Goal: Check status: Check status

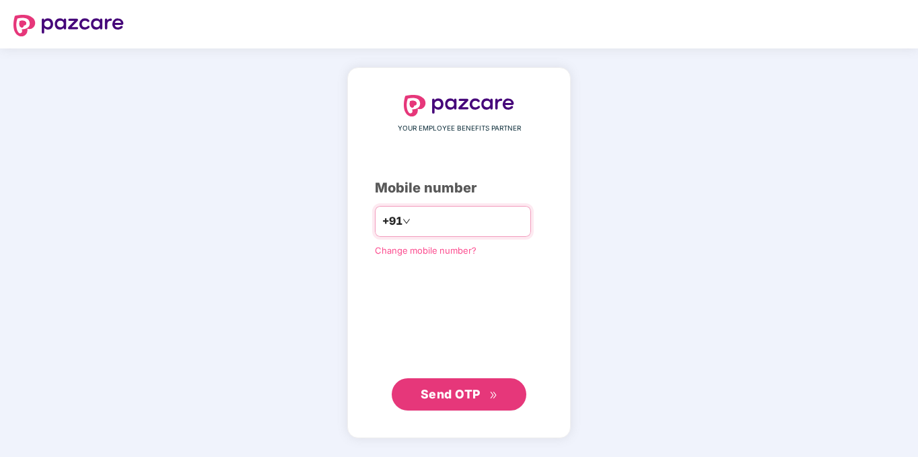
click at [426, 224] on input "number" at bounding box center [468, 222] width 110 height 22
type input "**********"
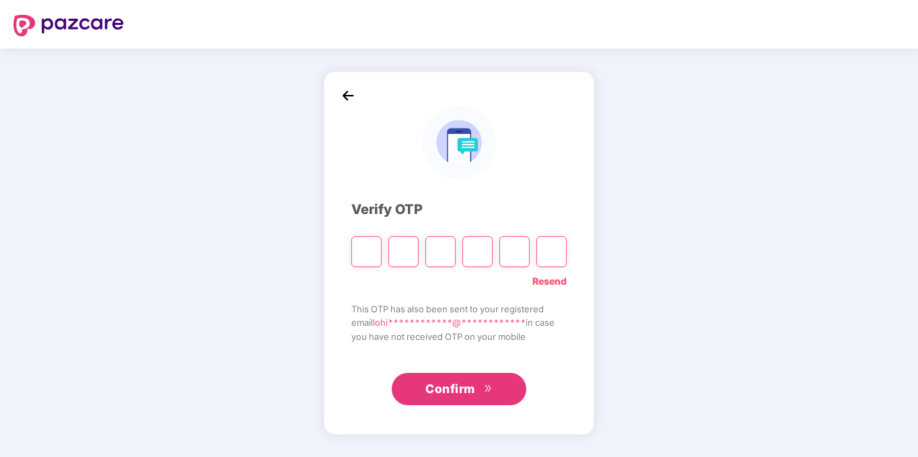
type input "*"
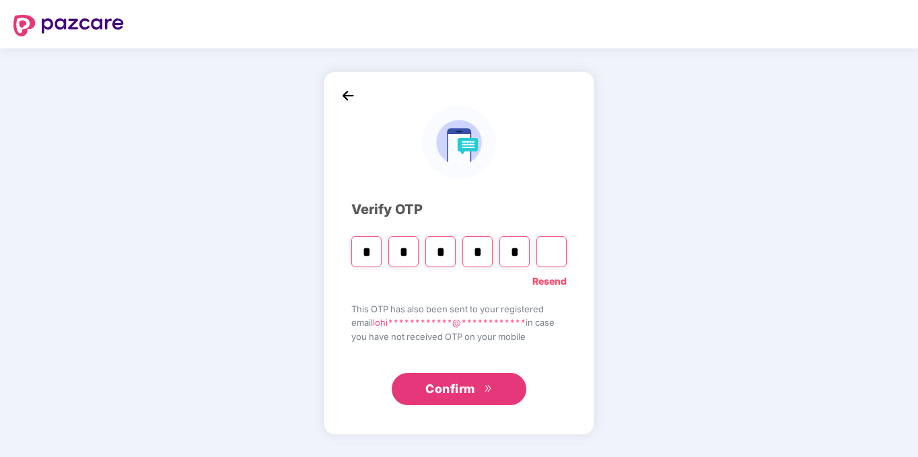
type input "*"
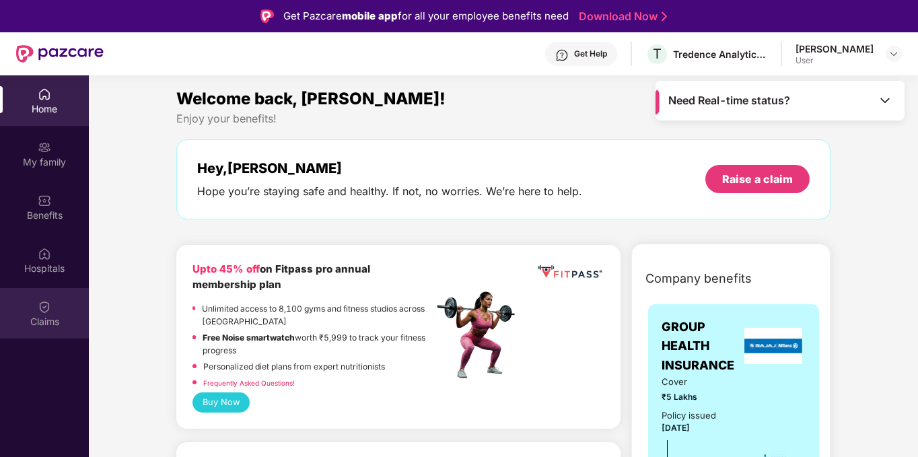
click at [40, 316] on div "Claims" at bounding box center [44, 321] width 89 height 13
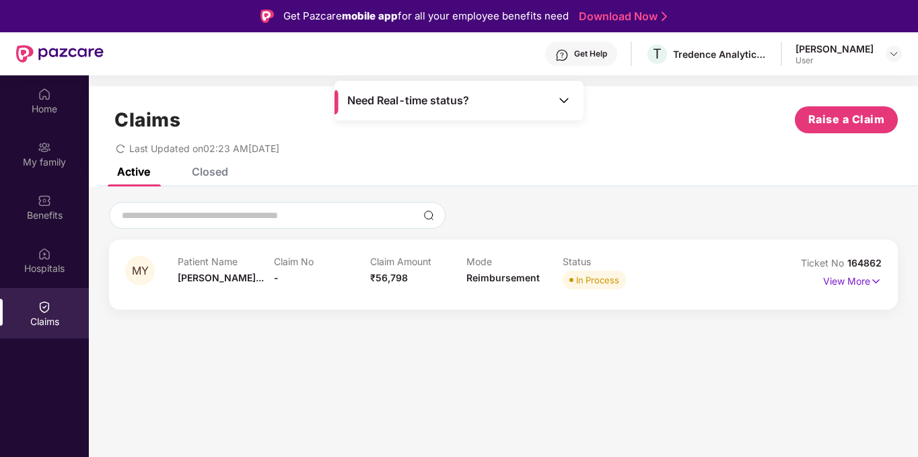
click at [209, 284] on div "Patient Name [PERSON_NAME]..." at bounding box center [226, 274] width 96 height 37
drag, startPoint x: 275, startPoint y: 275, endPoint x: 355, endPoint y: 278, distance: 80.2
click at [307, 277] on div "Patient Name [PERSON_NAME]... Claim No - Claim Amount ₹56,798 Mode Reimbursemen…" at bounding box center [467, 274] width 578 height 37
click at [872, 282] on img at bounding box center [876, 281] width 11 height 15
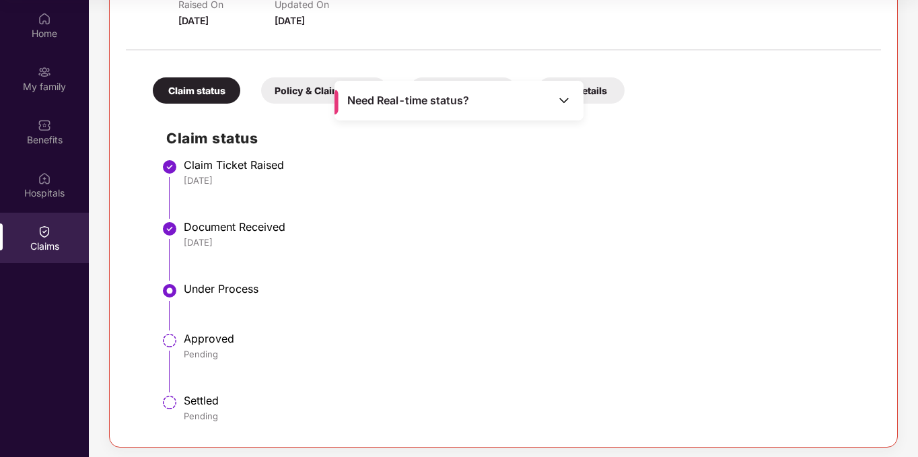
scroll to position [237, 0]
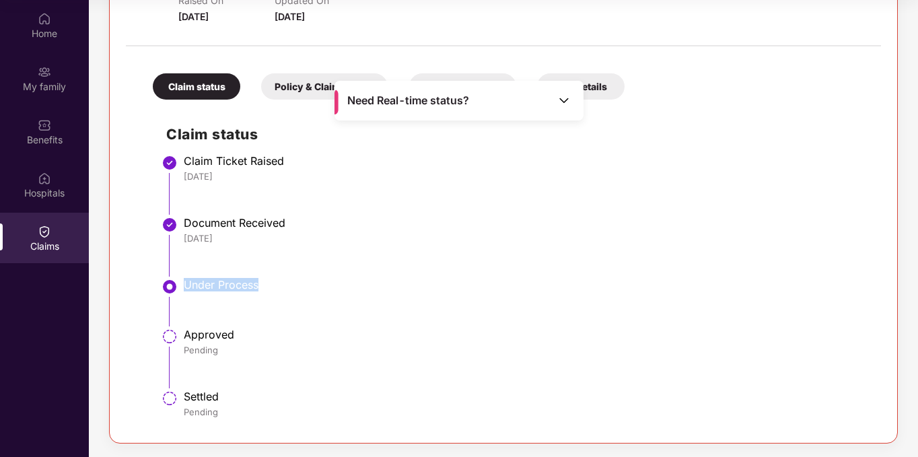
drag, startPoint x: 183, startPoint y: 287, endPoint x: 270, endPoint y: 284, distance: 86.9
click at [270, 284] on li "Under Process" at bounding box center [517, 308] width 702 height 50
click at [405, 259] on li "Document Received [DATE]" at bounding box center [517, 252] width 702 height 62
click at [568, 100] on img at bounding box center [563, 100] width 13 height 13
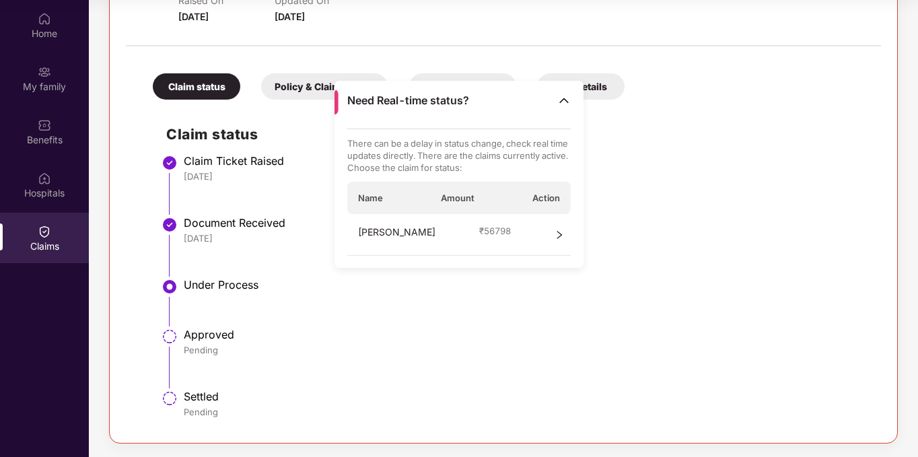
click at [562, 232] on icon "right" at bounding box center [559, 234] width 9 height 9
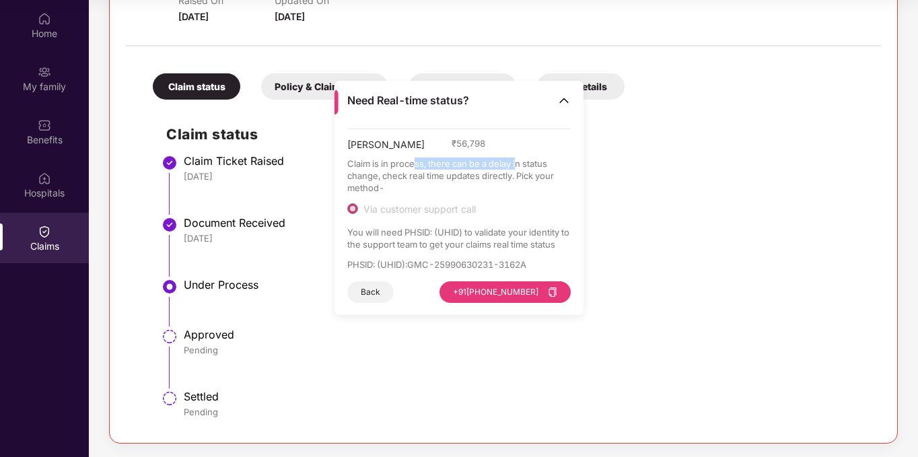
drag, startPoint x: 413, startPoint y: 160, endPoint x: 520, endPoint y: 162, distance: 106.4
click at [520, 162] on p "Claim is in process, there can be a delay in status change, check real time upd…" at bounding box center [459, 176] width 224 height 36
click at [395, 204] on span "Via customer support call" at bounding box center [419, 209] width 123 height 12
click at [368, 234] on p "You will need PHSID: (UHID) to validate your identity to the support team to ge…" at bounding box center [459, 238] width 224 height 24
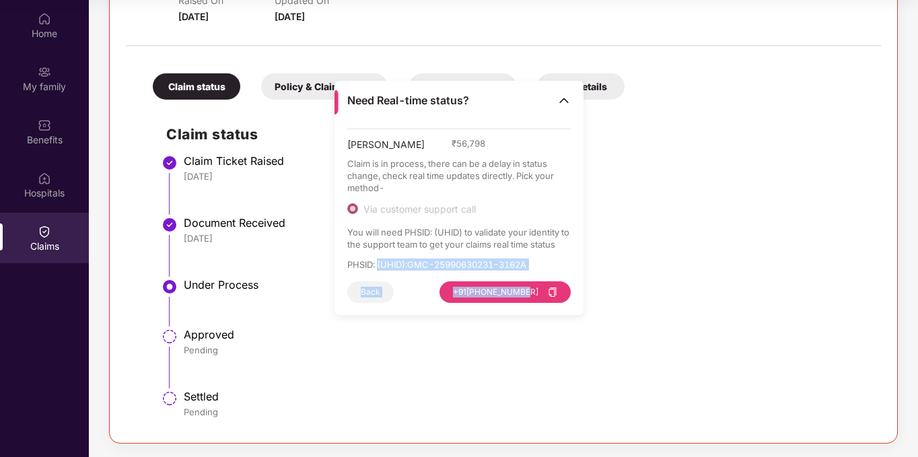
drag, startPoint x: 378, startPoint y: 266, endPoint x: 535, endPoint y: 272, distance: 156.3
click at [535, 272] on div "[PERSON_NAME] ₹ 56,798 Claim is in process, there can be a delay in status chan…" at bounding box center [459, 216] width 224 height 174
click at [407, 266] on p "PHSID: (UHID) : GMC-25990630231-3162A" at bounding box center [459, 265] width 224 height 12
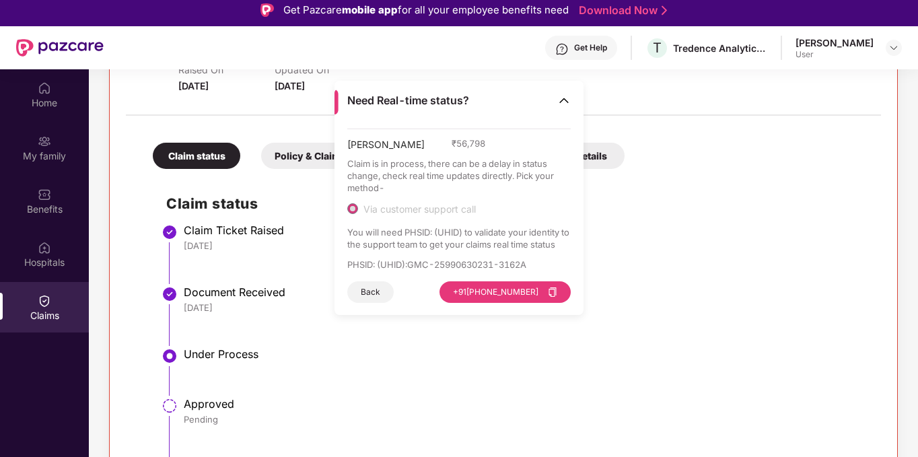
scroll to position [0, 0]
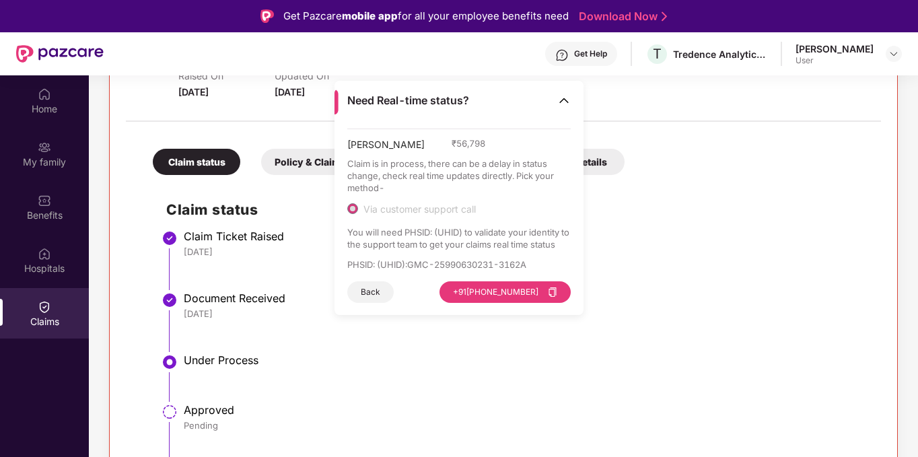
click at [567, 104] on img at bounding box center [563, 100] width 13 height 13
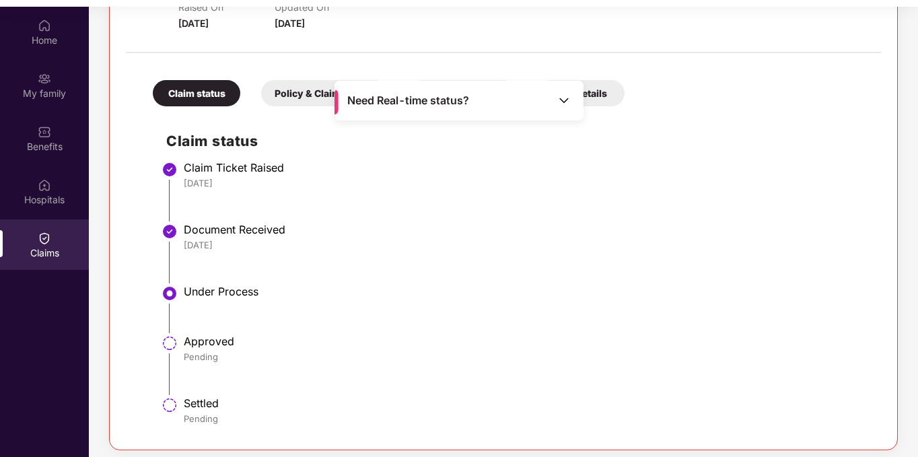
scroll to position [75, 0]
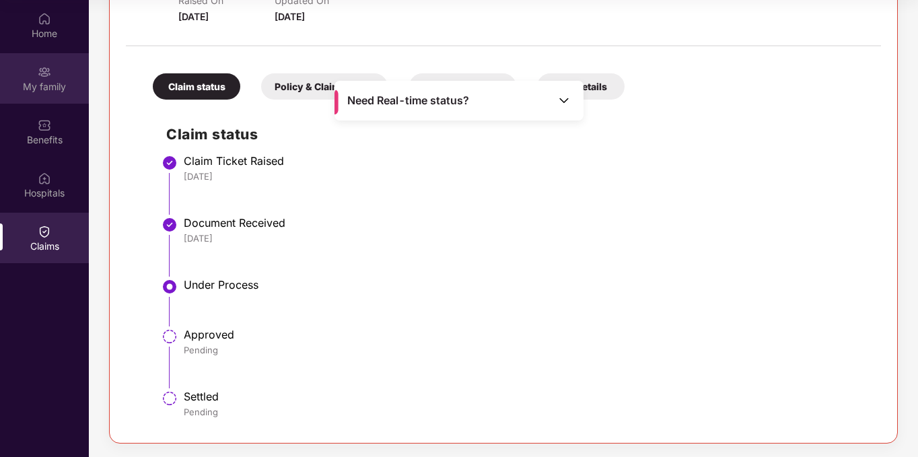
click at [43, 83] on div "My family" at bounding box center [44, 86] width 89 height 13
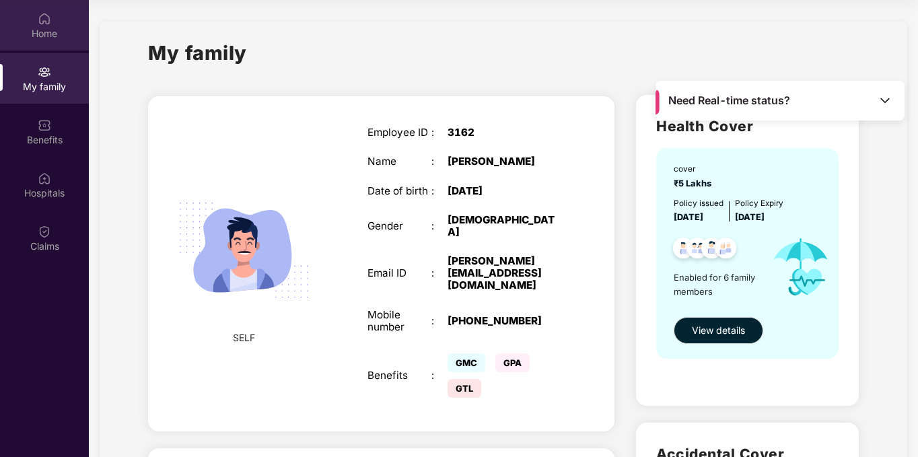
click at [46, 38] on div "Home" at bounding box center [44, 33] width 89 height 13
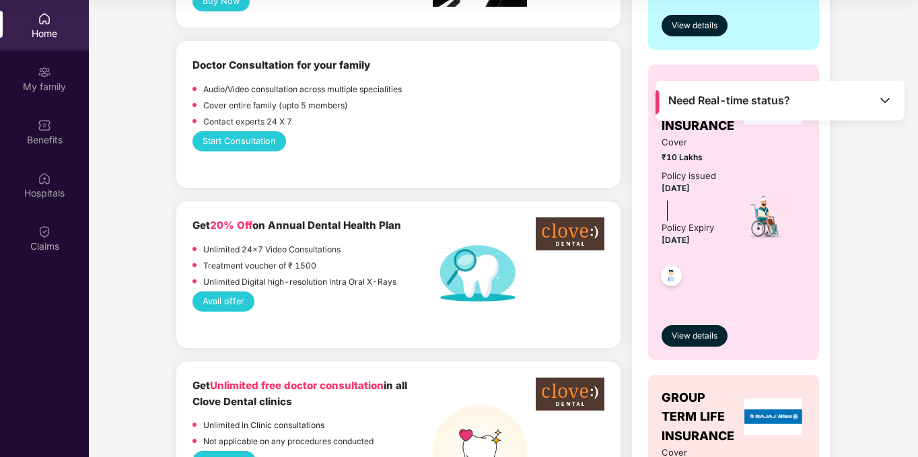
scroll to position [539, 0]
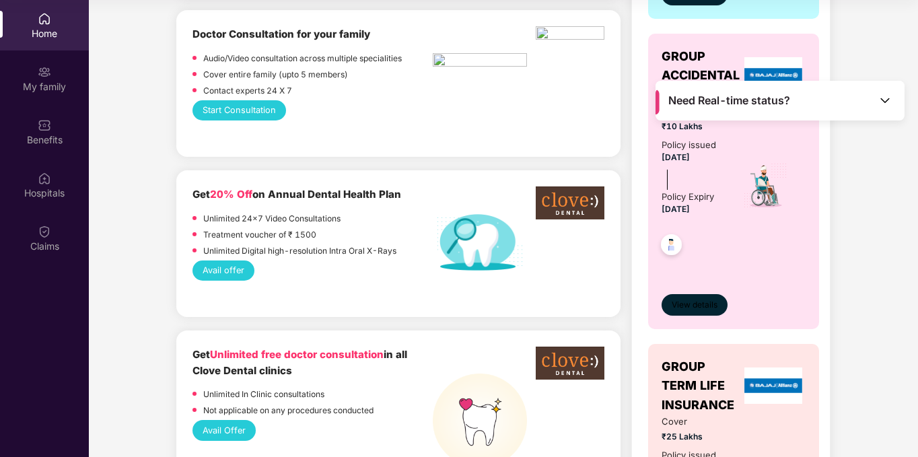
click at [726, 308] on button "View details" at bounding box center [695, 305] width 66 height 22
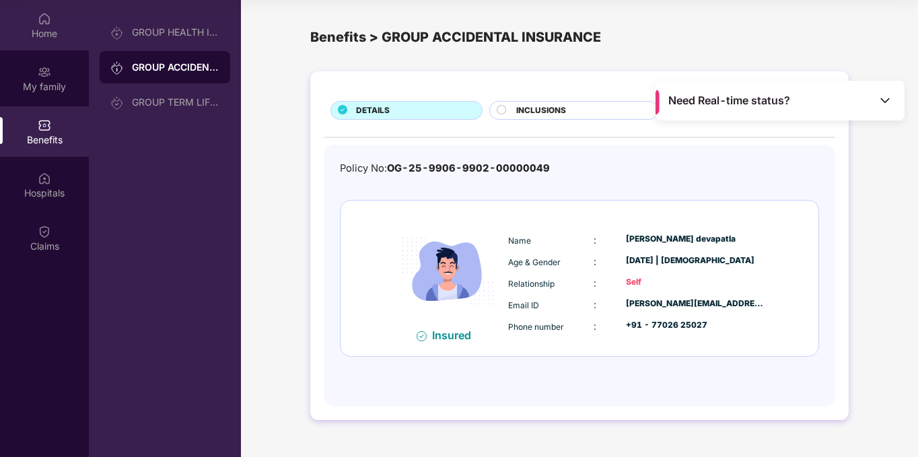
click at [40, 30] on div "Home" at bounding box center [44, 33] width 89 height 13
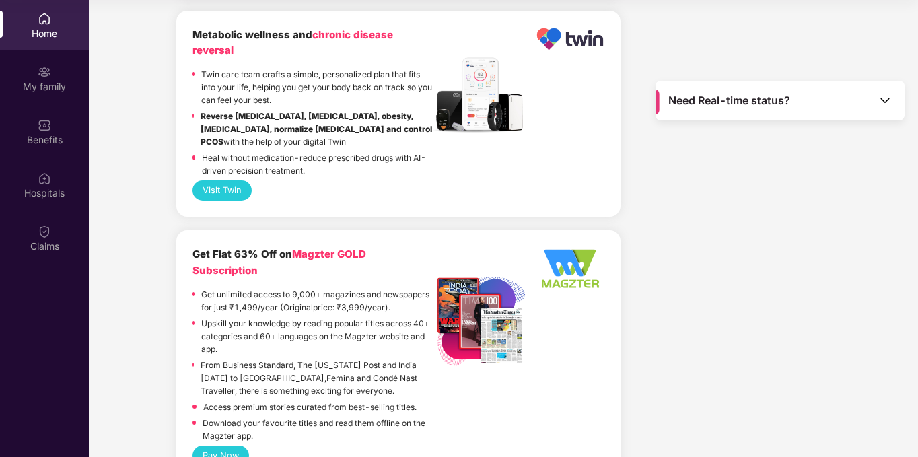
scroll to position [2690, 0]
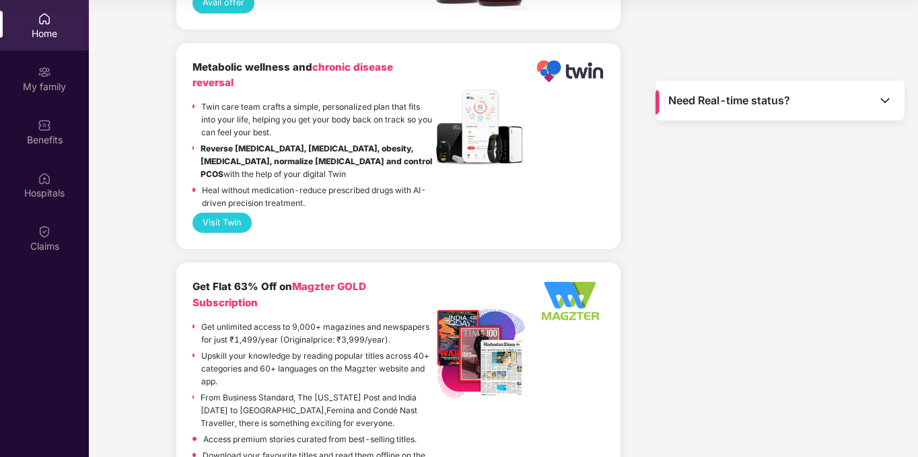
drag, startPoint x: 915, startPoint y: 407, endPoint x: 911, endPoint y: 46, distance: 360.9
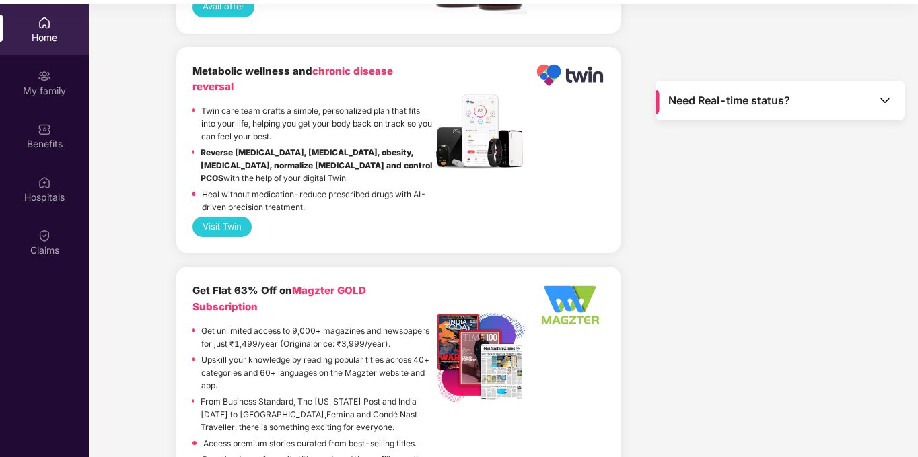
scroll to position [75, 0]
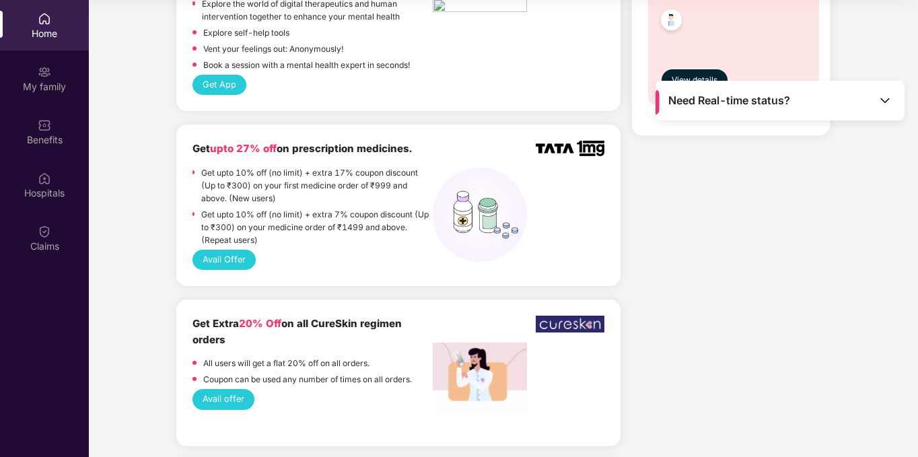
scroll to position [1077, 0]
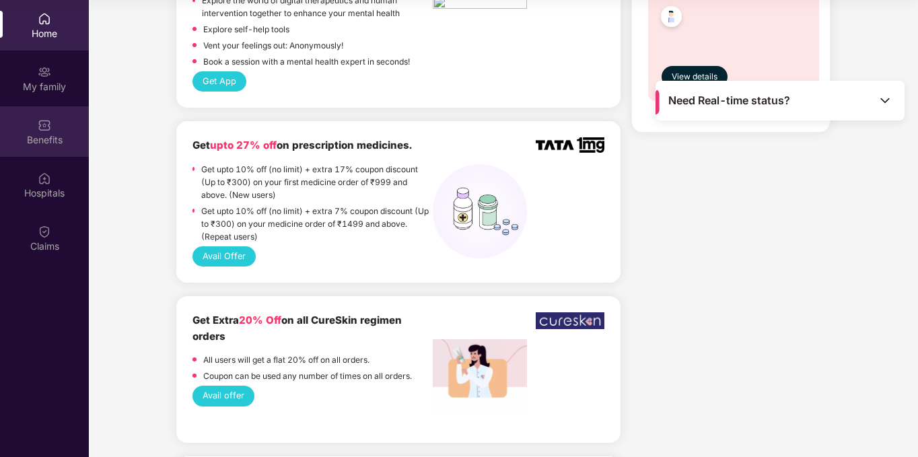
click at [43, 129] on img at bounding box center [44, 124] width 13 height 13
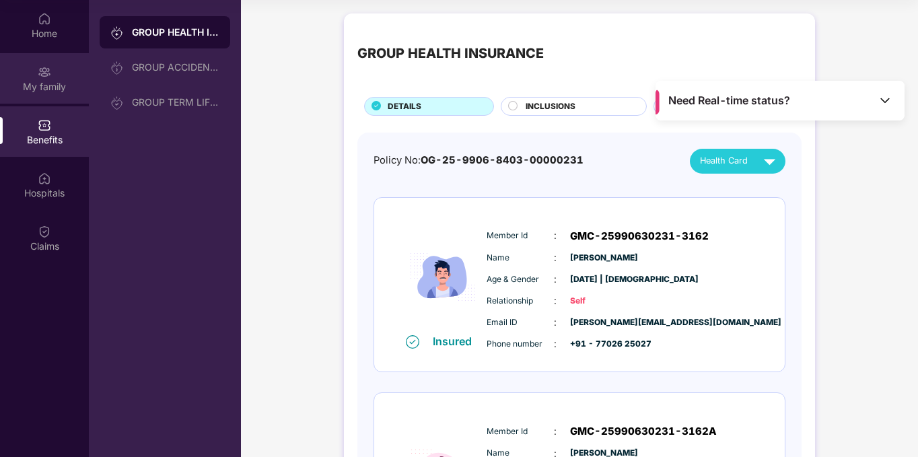
click at [55, 77] on div "My family" at bounding box center [44, 78] width 89 height 50
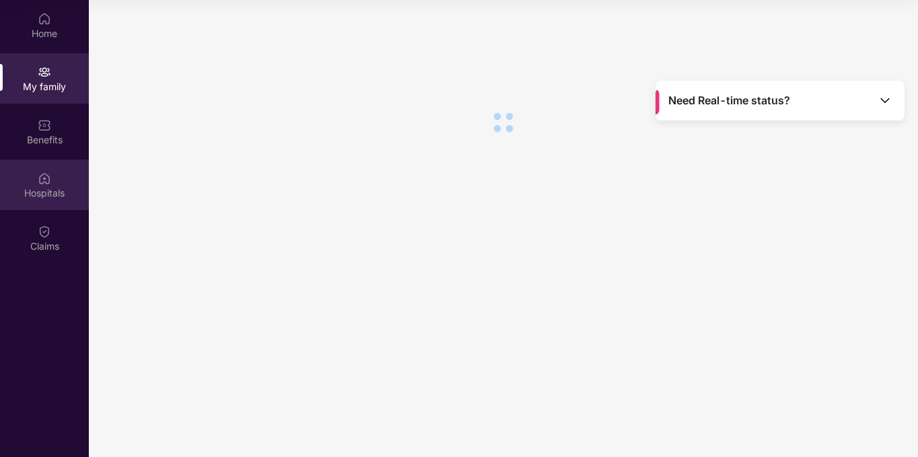
click at [61, 170] on div "Hospitals" at bounding box center [44, 185] width 89 height 50
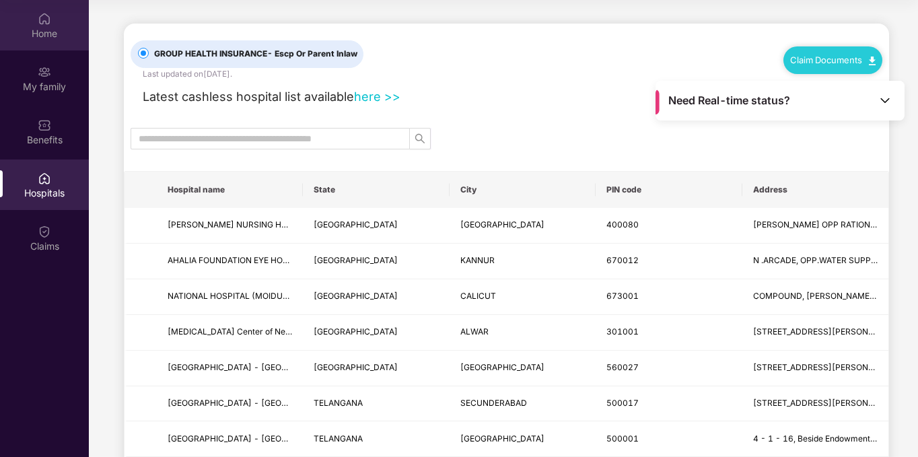
click at [46, 31] on div "Home" at bounding box center [44, 33] width 89 height 13
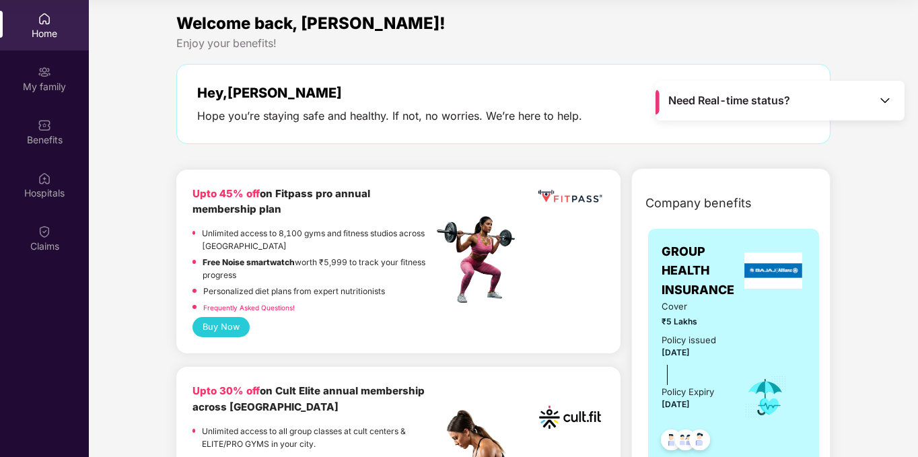
click at [718, 37] on div "Enjoy your benefits!" at bounding box center [503, 43] width 654 height 14
